Goal: Navigation & Orientation: Find specific page/section

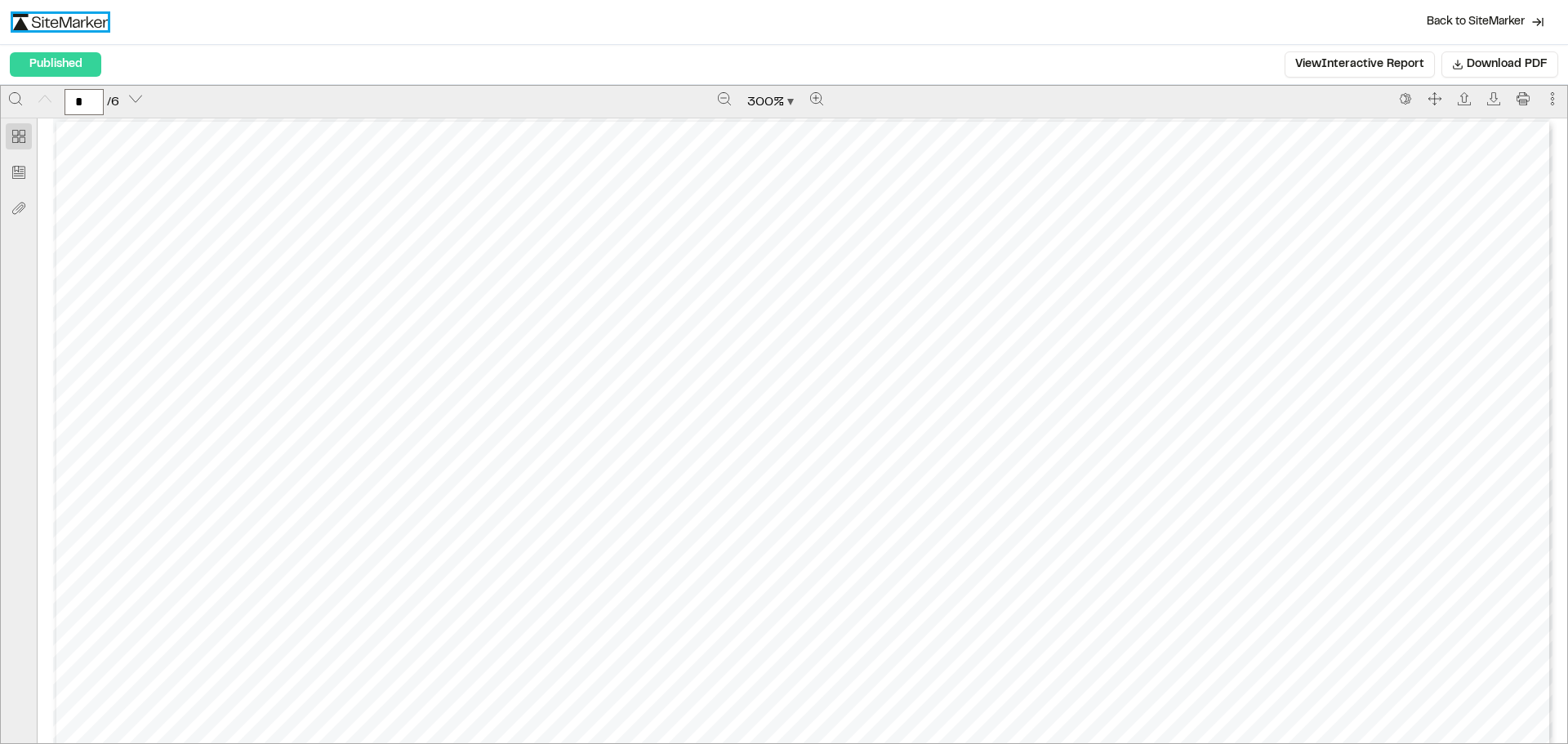
click at [62, 22] on img at bounding box center [61, 22] width 95 height 17
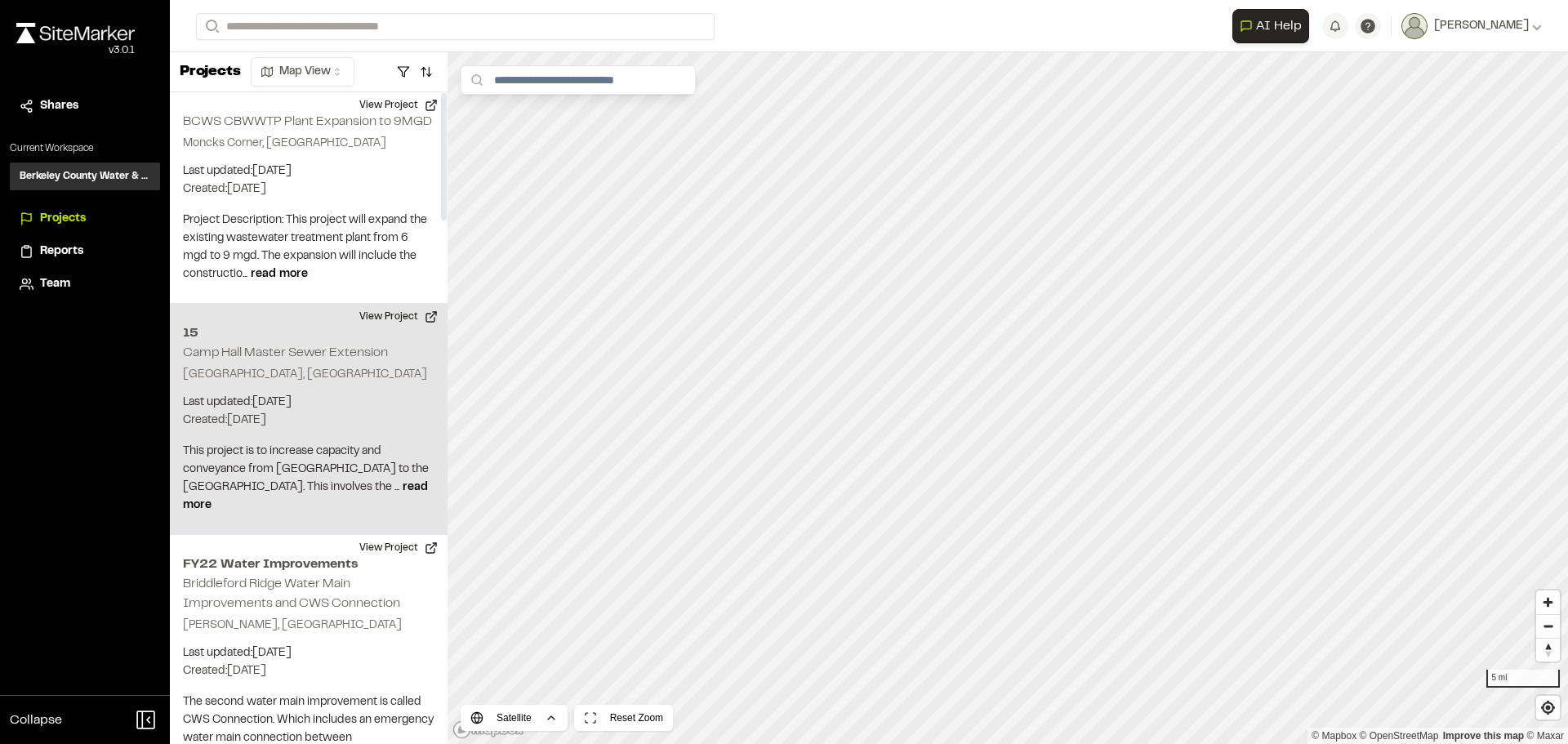
click at [319, 361] on div "15 [GEOGRAPHIC_DATA] Master [GEOGRAPHIC_DATA], [GEOGRAPHIC_DATA] Last updated: …" at bounding box center [309, 418] width 277 height 231
click at [583, 82] on polyline at bounding box center [584, 82] width 11 height 3
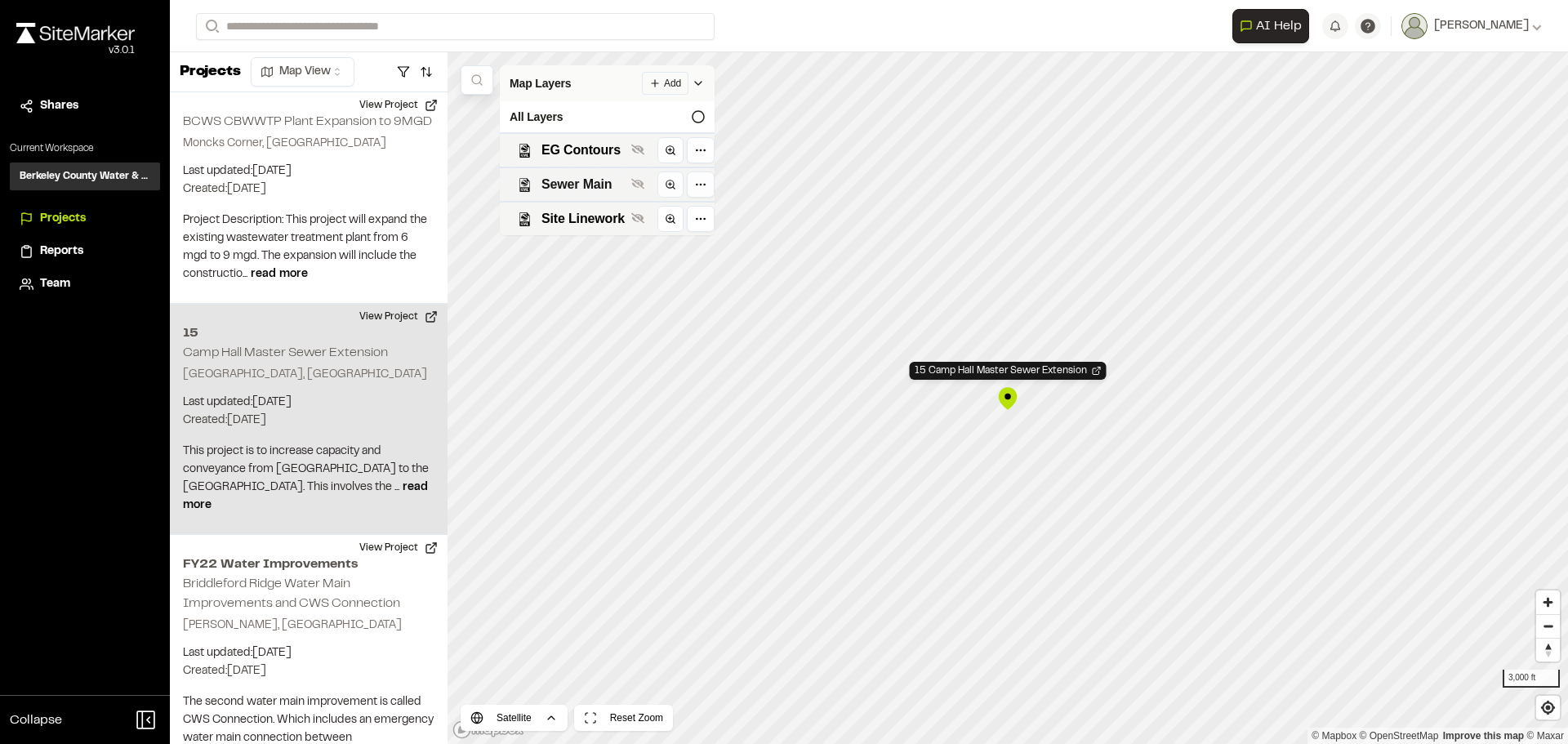
click at [578, 188] on span "Sewer Main" at bounding box center [583, 184] width 83 height 19
click at [592, 218] on span "Site Linework" at bounding box center [583, 218] width 83 height 19
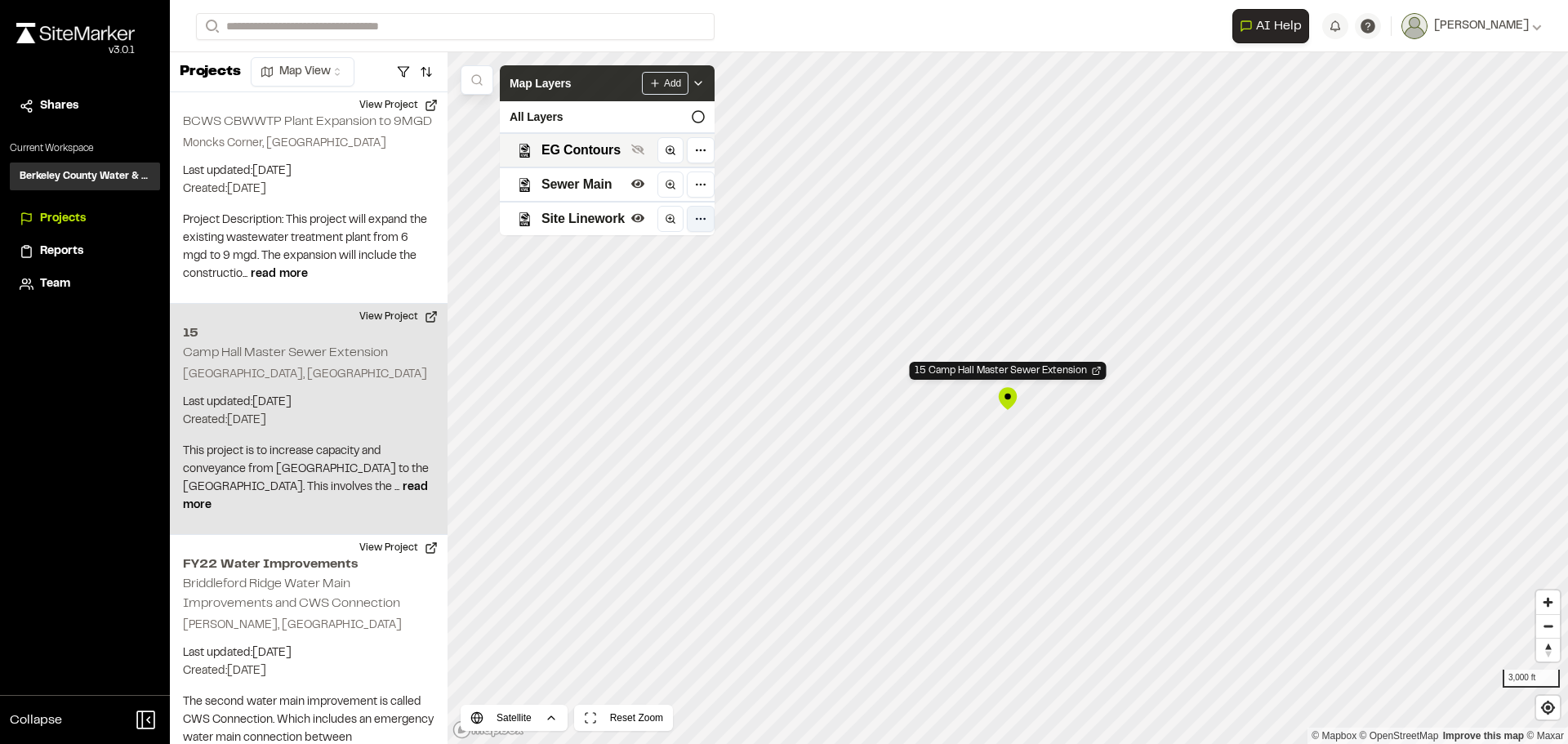
click at [700, 225] on html "**********" at bounding box center [784, 372] width 1568 height 744
click at [537, 80] on html "**********" at bounding box center [784, 372] width 1568 height 744
click at [702, 85] on icon at bounding box center [698, 82] width 13 height 13
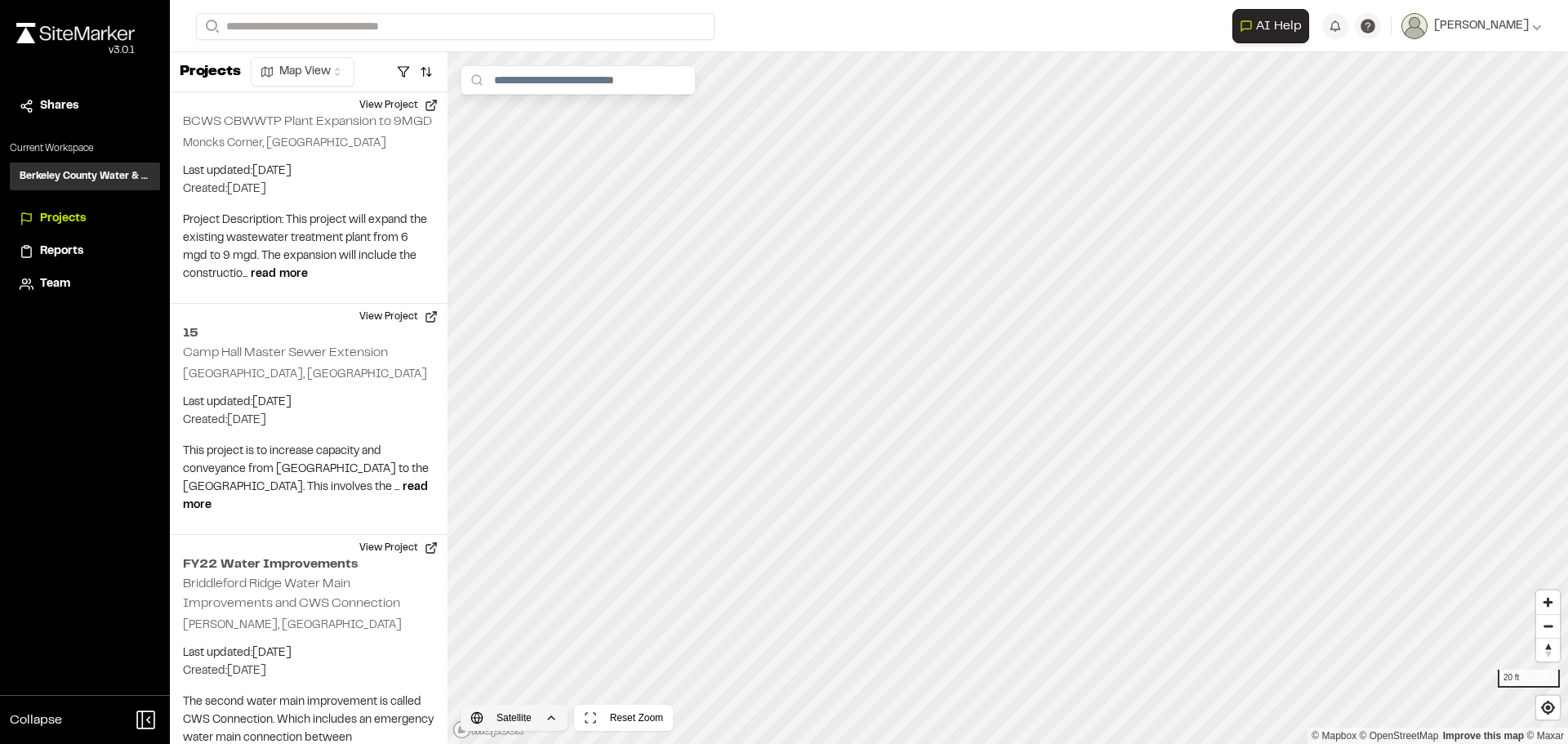
click at [549, 714] on html "**********" at bounding box center [784, 372] width 1568 height 744
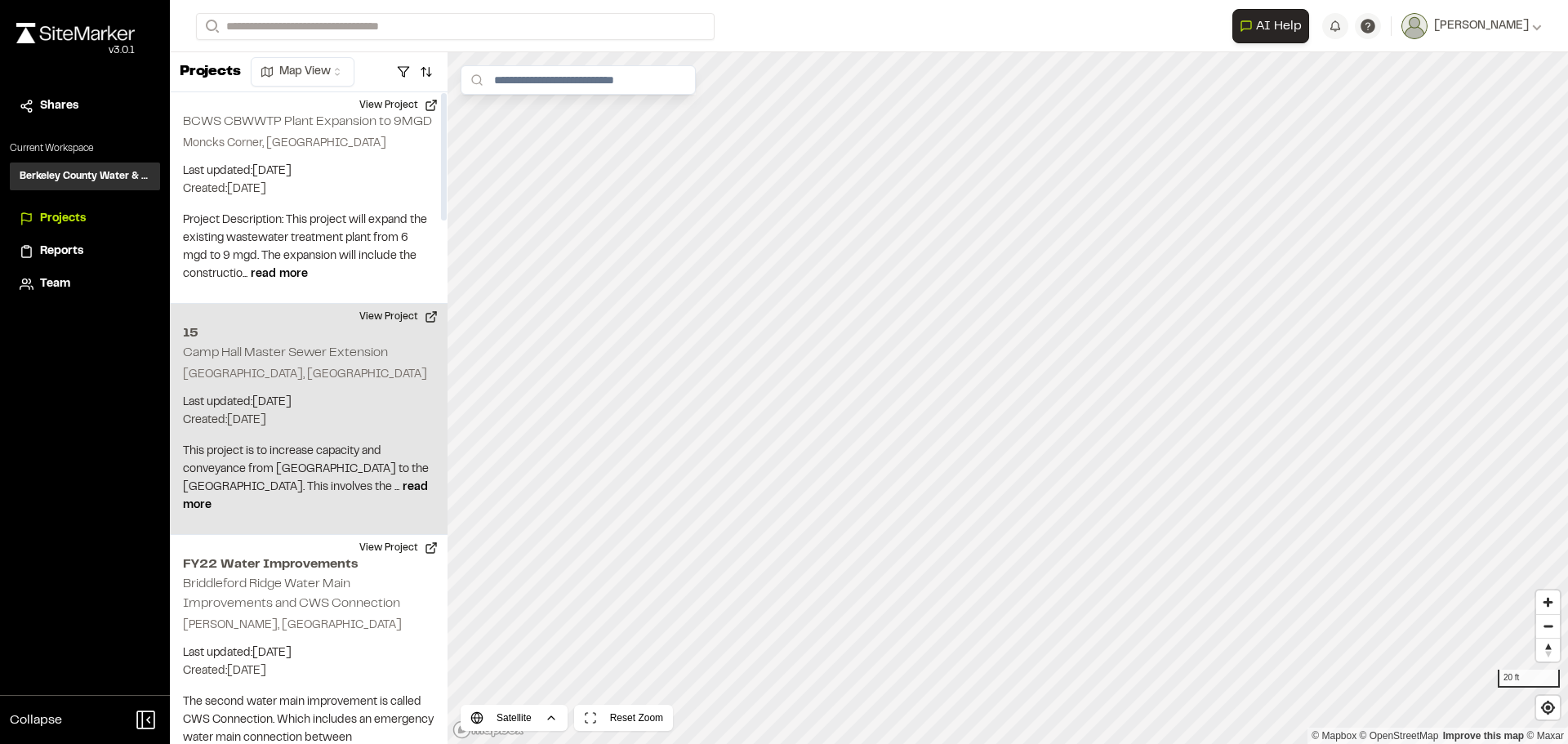
click at [300, 375] on p "[GEOGRAPHIC_DATA], [GEOGRAPHIC_DATA]" at bounding box center [308, 375] width 252 height 18
click at [588, 81] on icon at bounding box center [584, 81] width 13 height 13
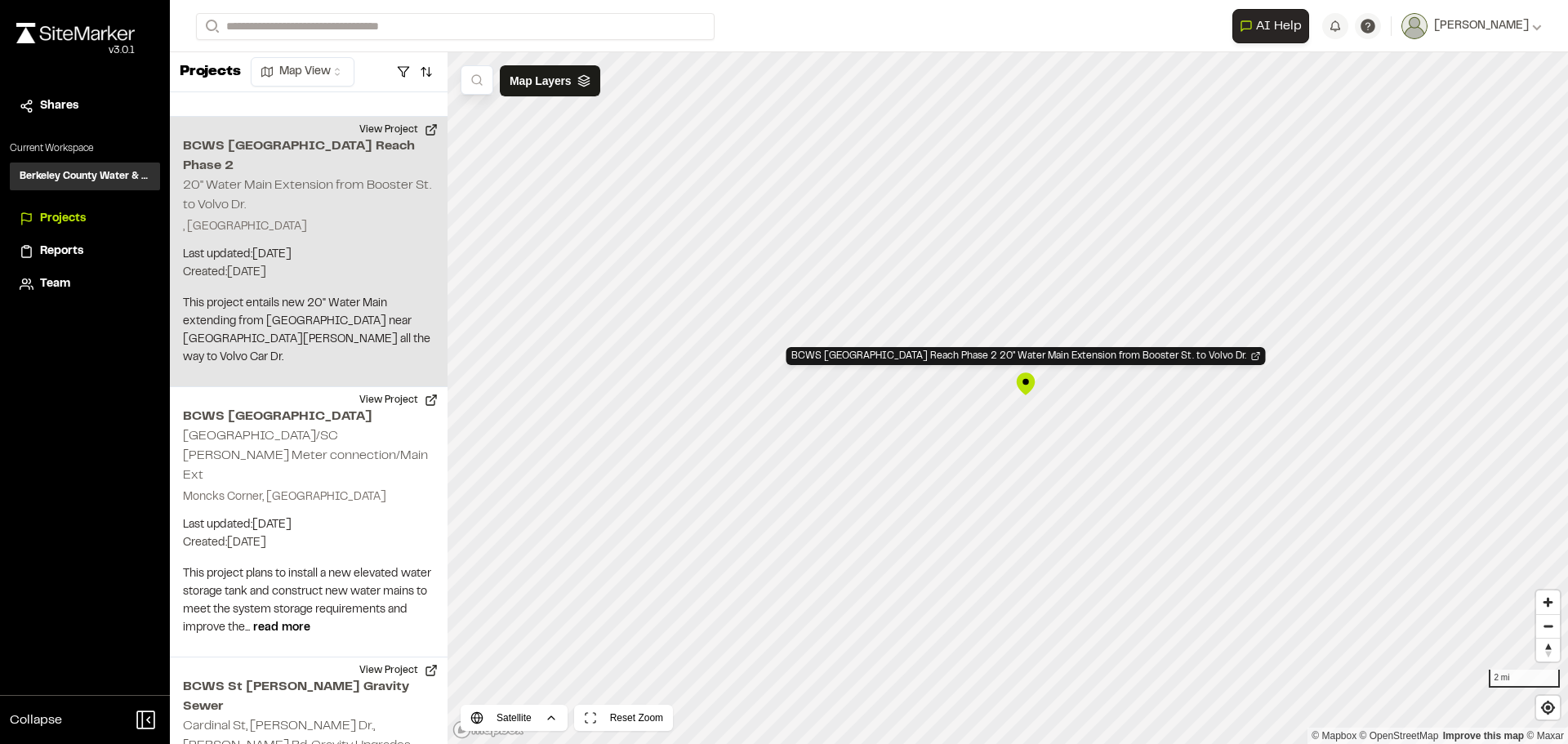
scroll to position [924, 0]
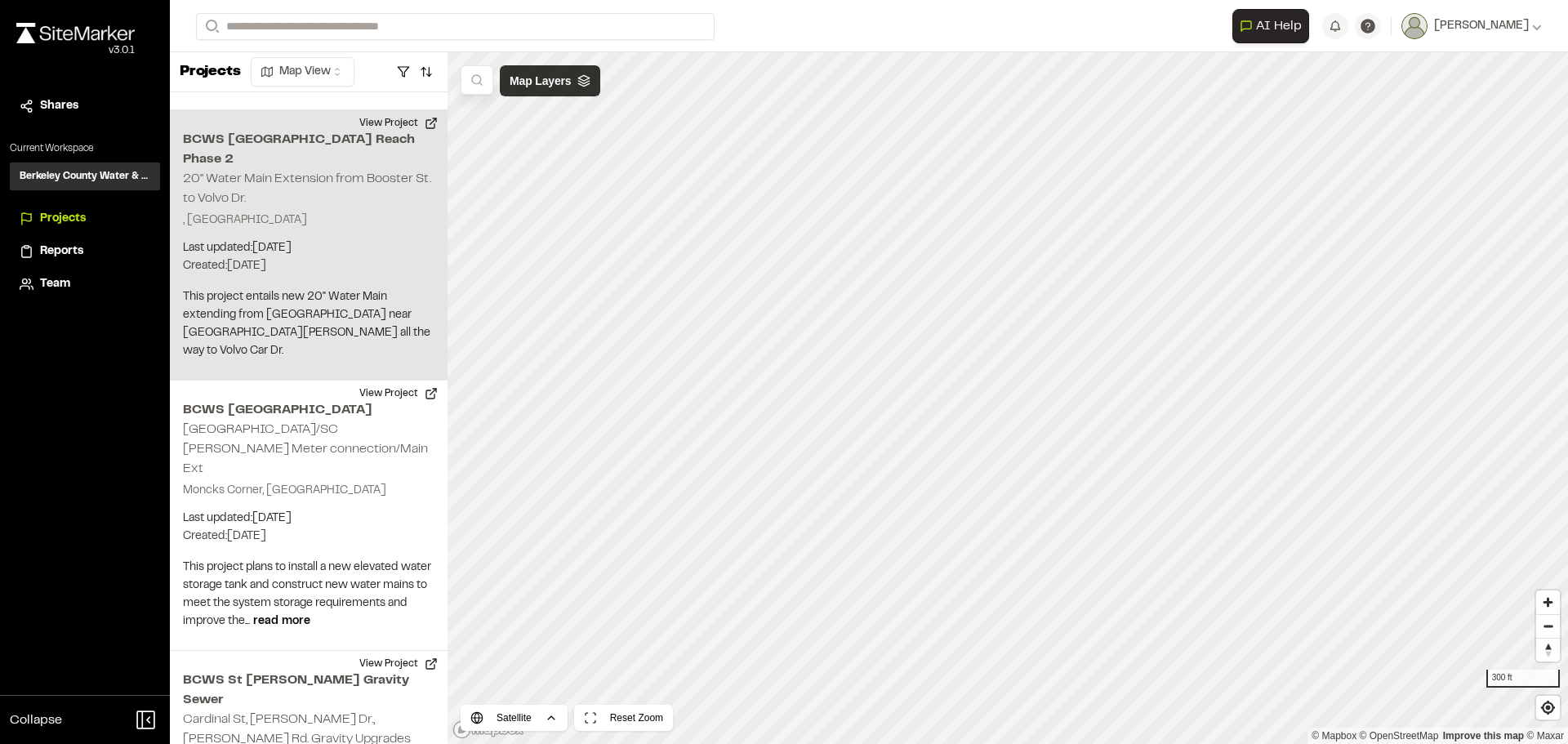
click at [583, 88] on div "Map Layers" at bounding box center [549, 80] width 100 height 31
click at [636, 86] on icon at bounding box center [634, 82] width 13 height 13
click at [567, 86] on span "Map Layers" at bounding box center [541, 81] width 61 height 18
click at [294, 257] on p "Created: [DATE]" at bounding box center [308, 266] width 252 height 18
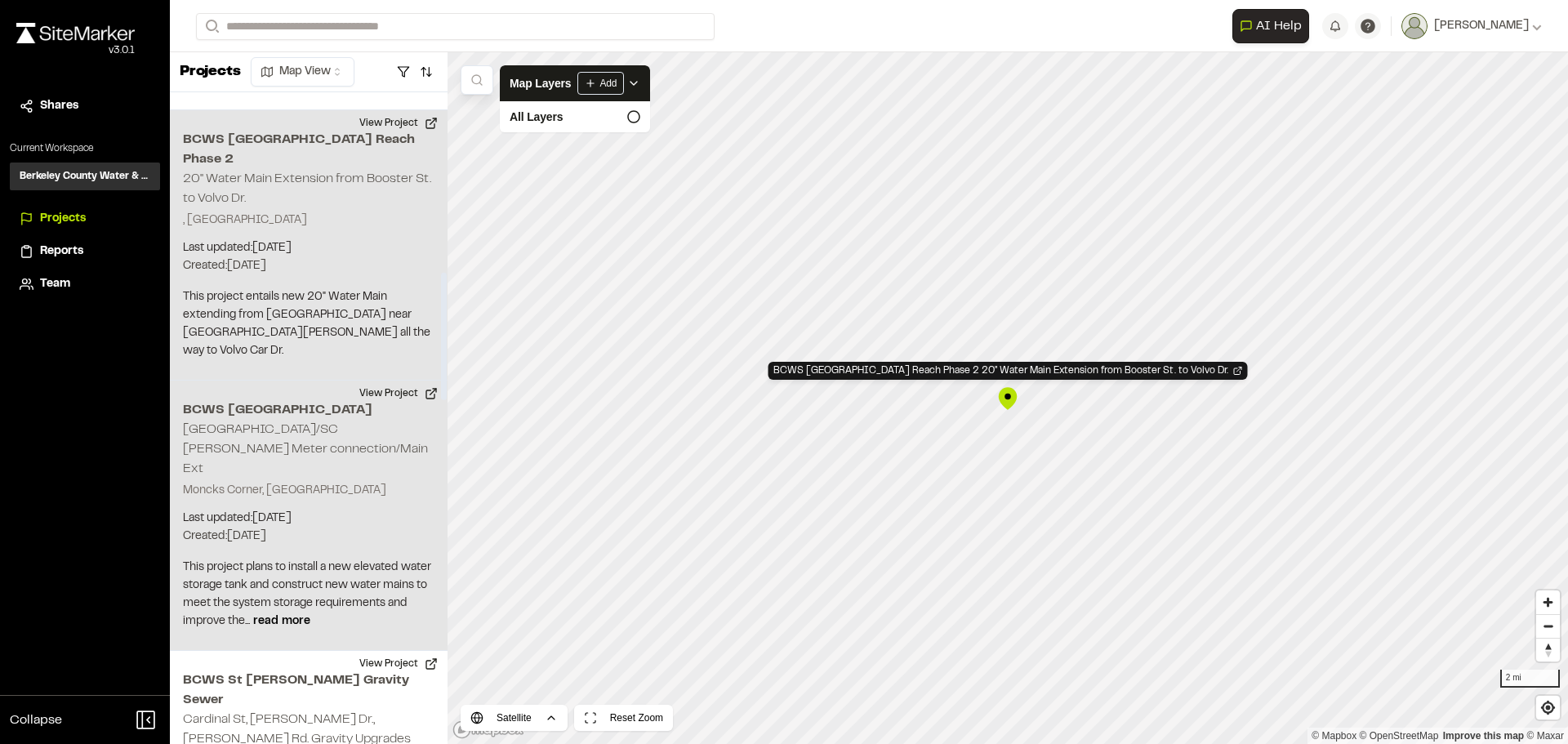
scroll to position [0, 0]
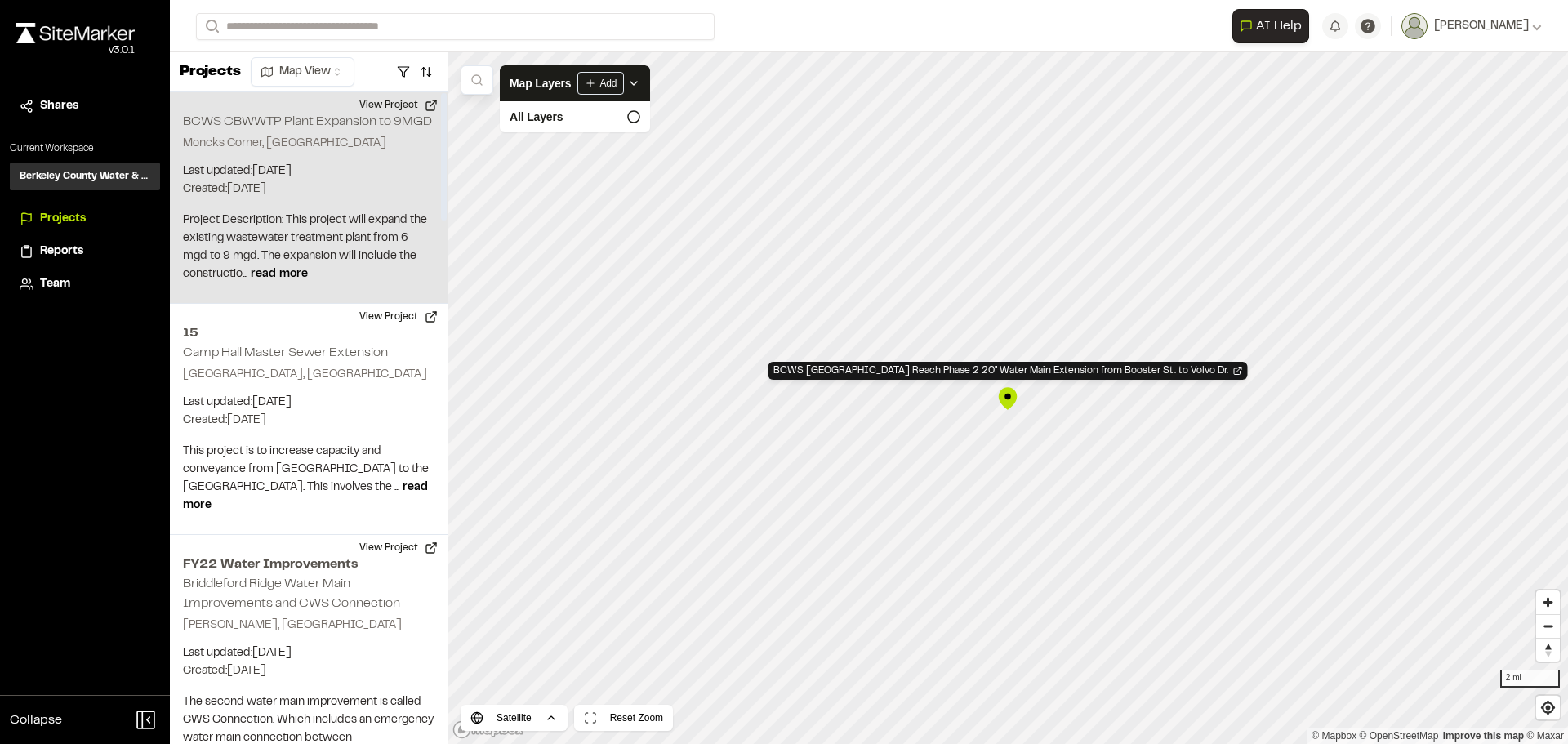
click at [303, 161] on div "BCWS CBWWTP Plant Expansion to 9MGD Moncks Corner, [GEOGRAPHIC_DATA] Last updat…" at bounding box center [309, 197] width 277 height 211
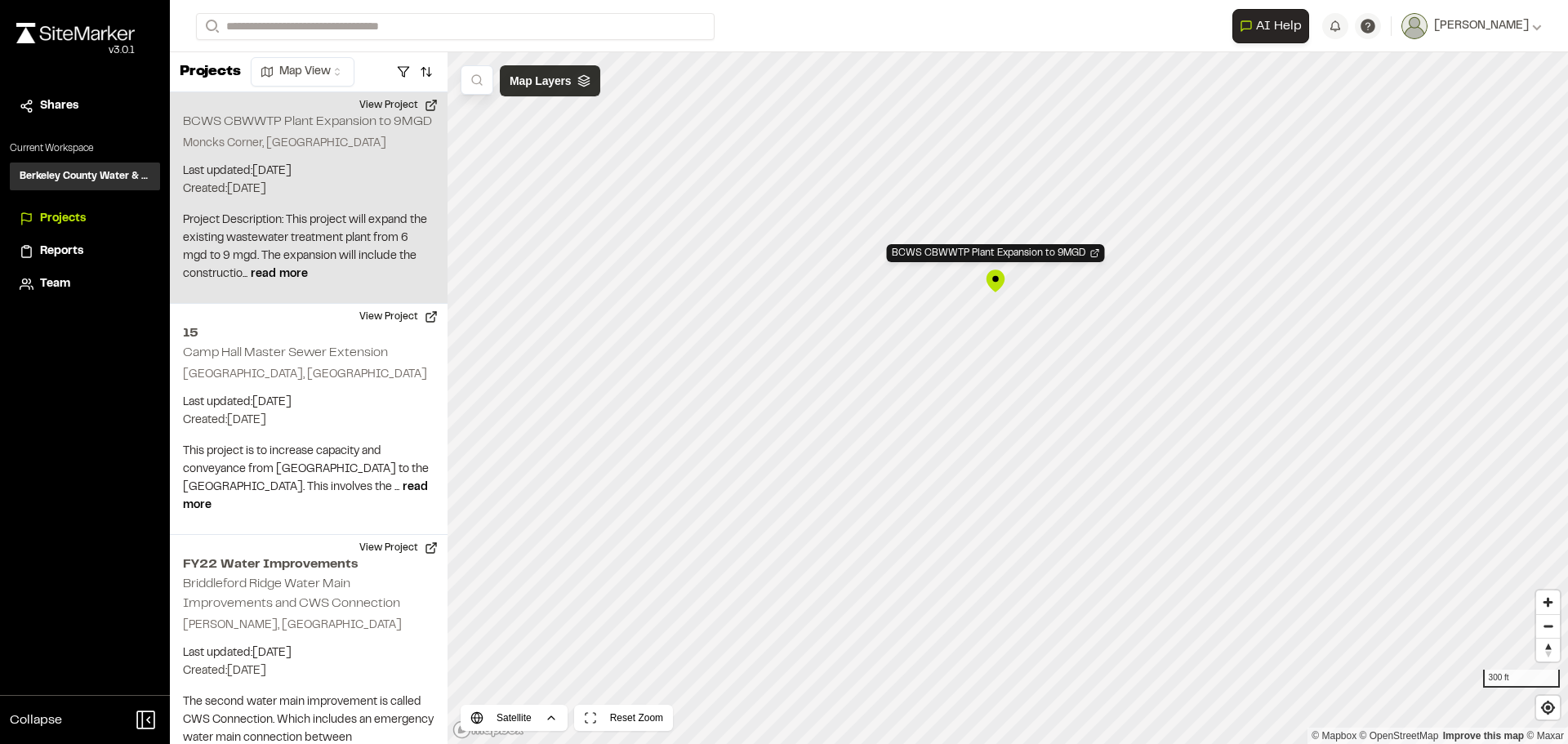
click at [583, 90] on div "Map Layers" at bounding box center [549, 80] width 100 height 31
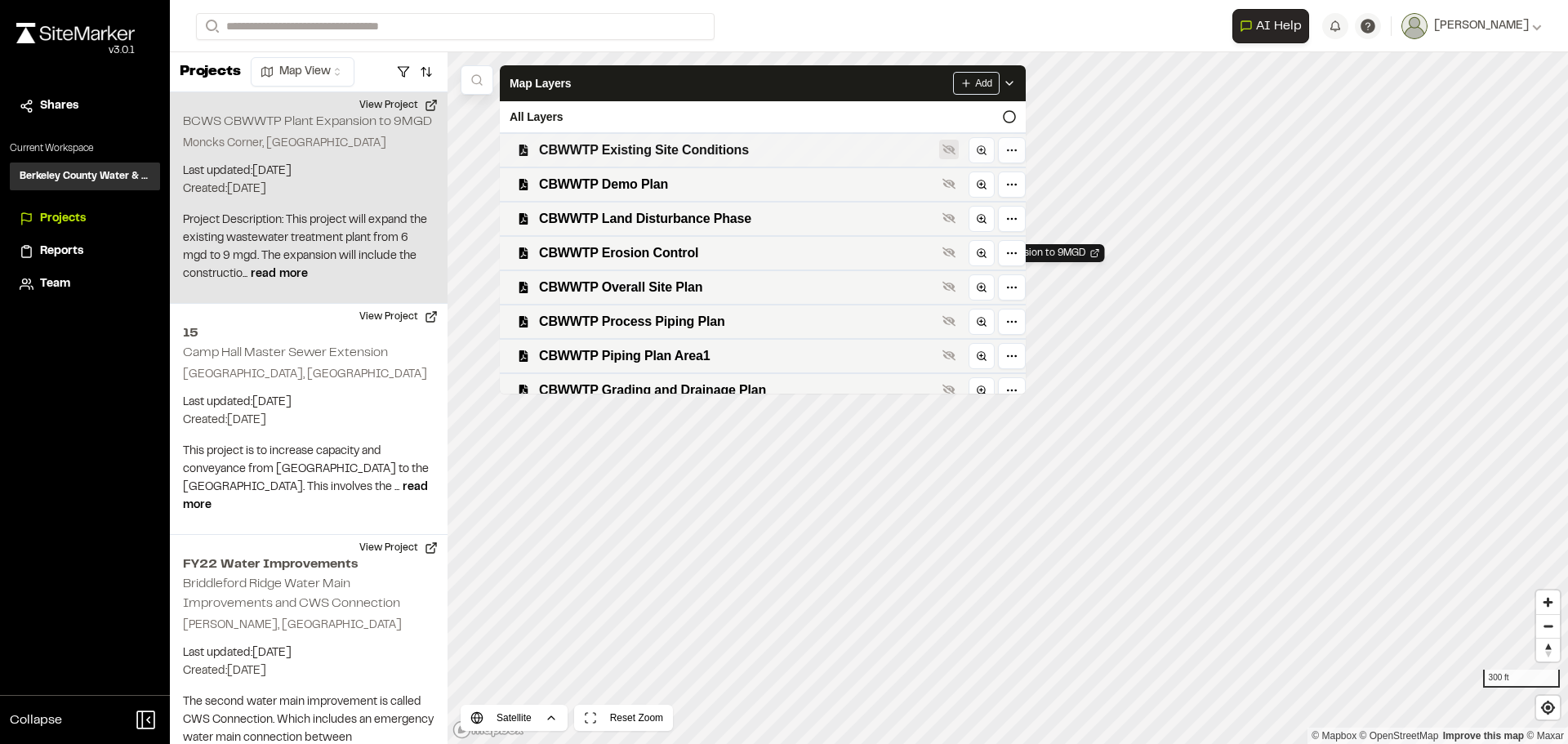
click at [945, 147] on icon at bounding box center [949, 149] width 13 height 11
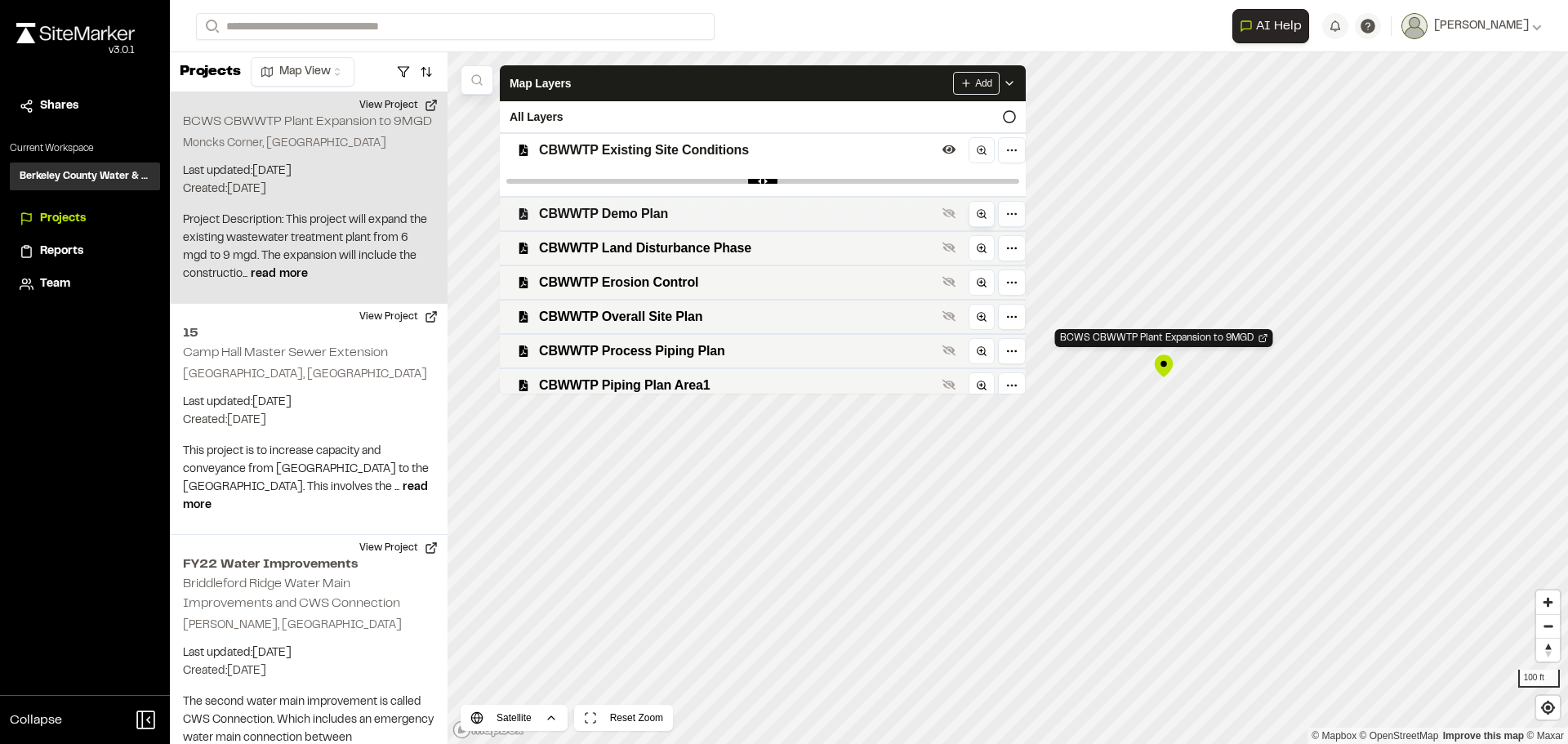
click at [979, 213] on icon at bounding box center [981, 213] width 11 height 11
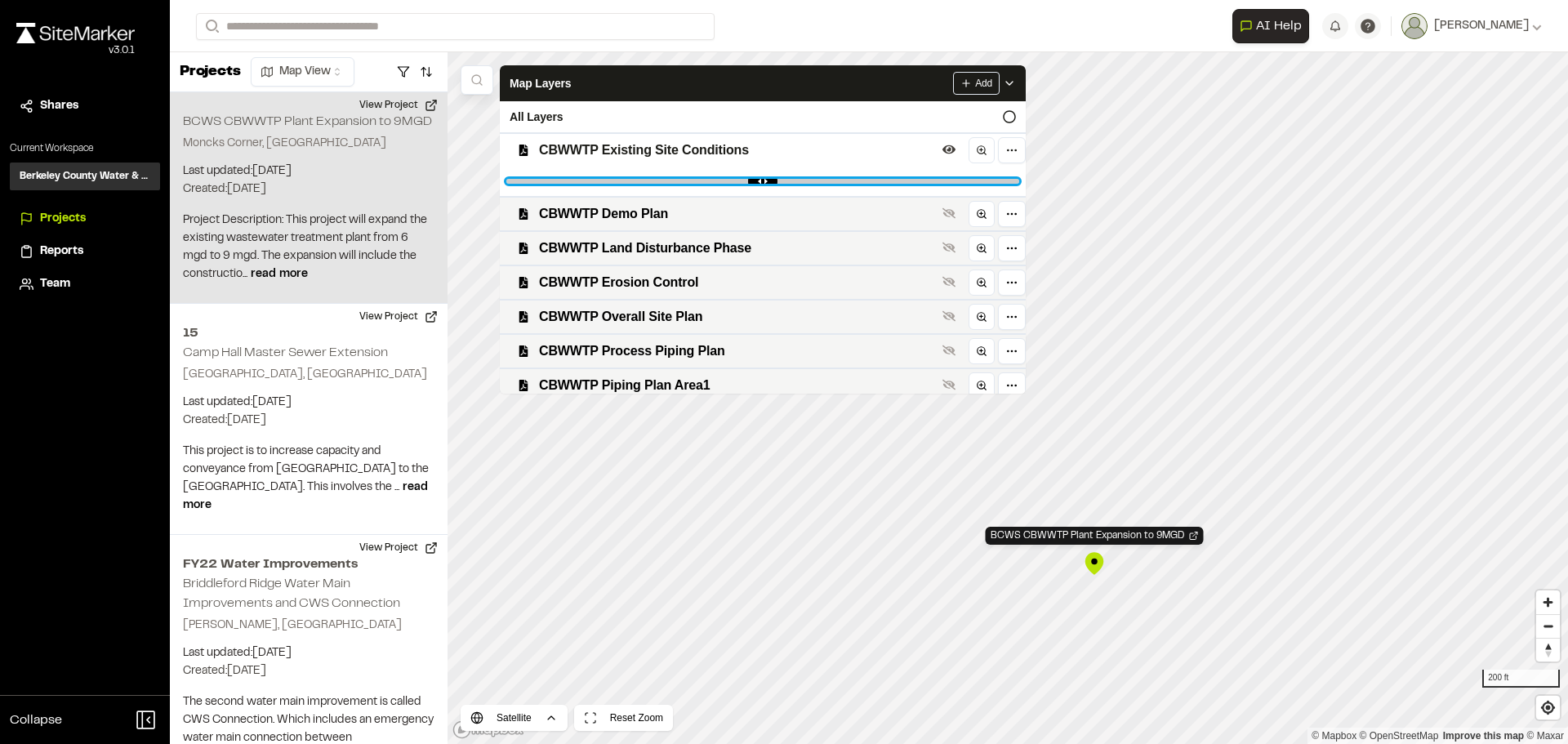
drag, startPoint x: 1009, startPoint y: 182, endPoint x: 755, endPoint y: 178, distance: 254.0
type input "****"
click at [755, 179] on input "range" at bounding box center [763, 182] width 512 height 5
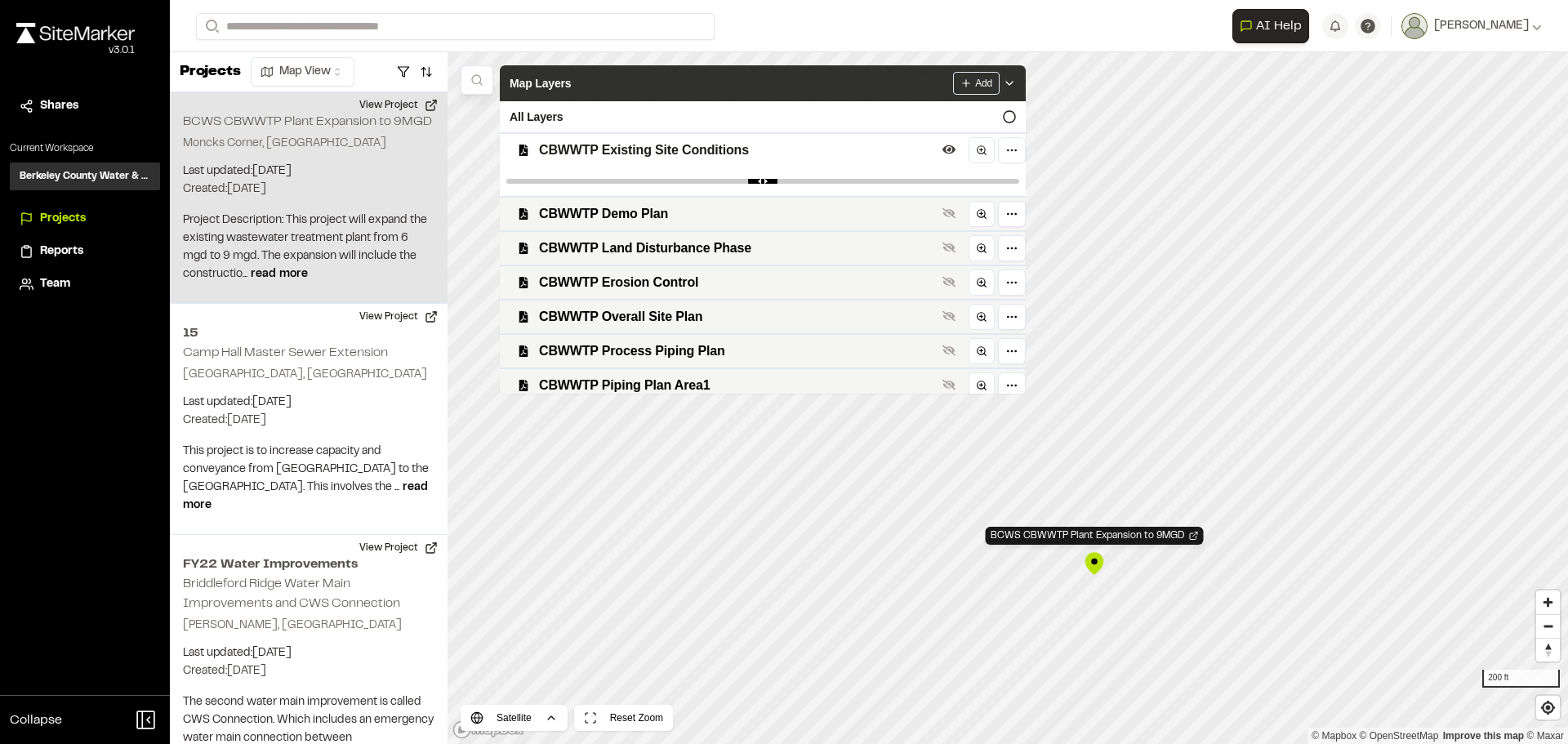
click at [1016, 85] on icon at bounding box center [1009, 82] width 13 height 13
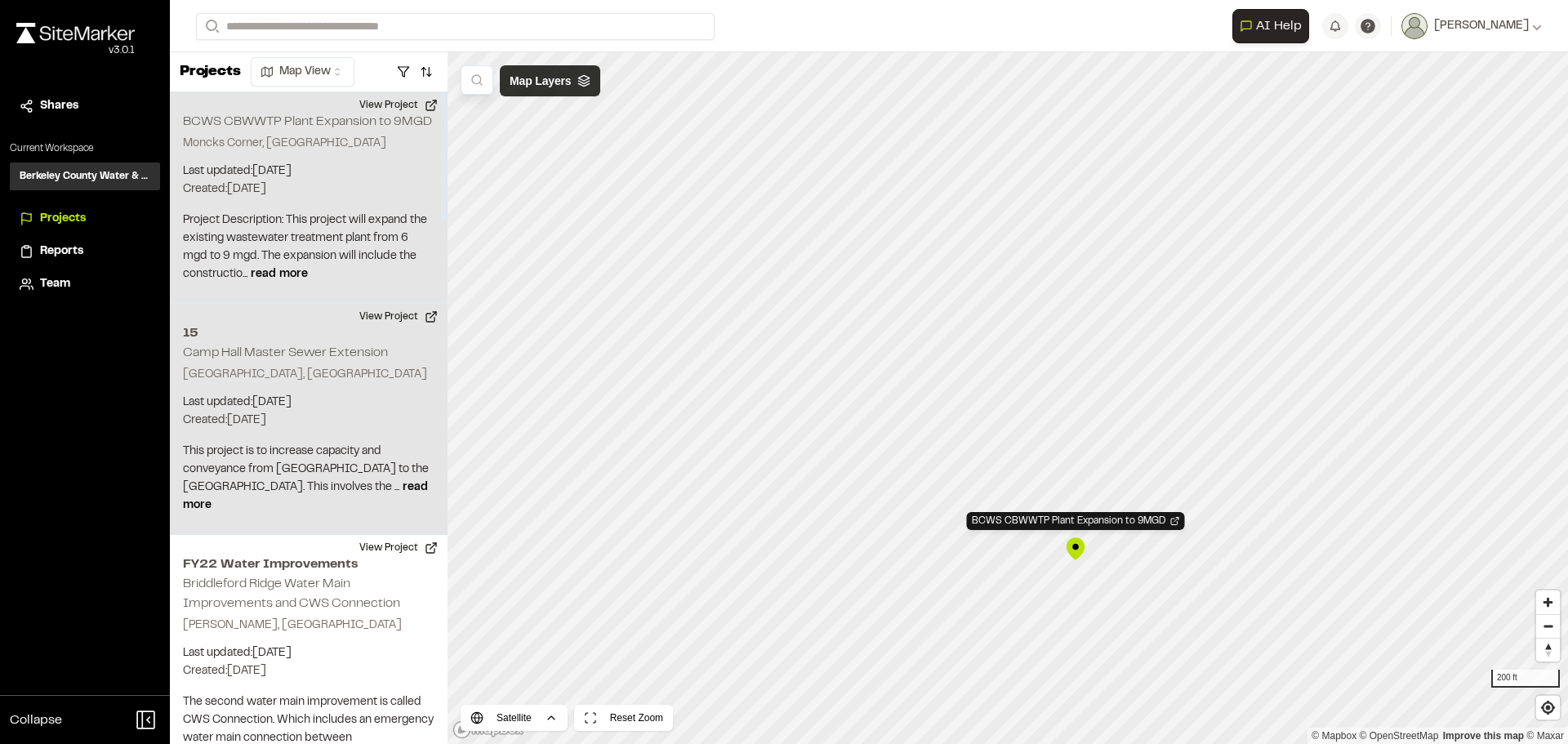
click at [278, 340] on h2 "15" at bounding box center [308, 333] width 252 height 19
